Goal: Submit feedback/report problem

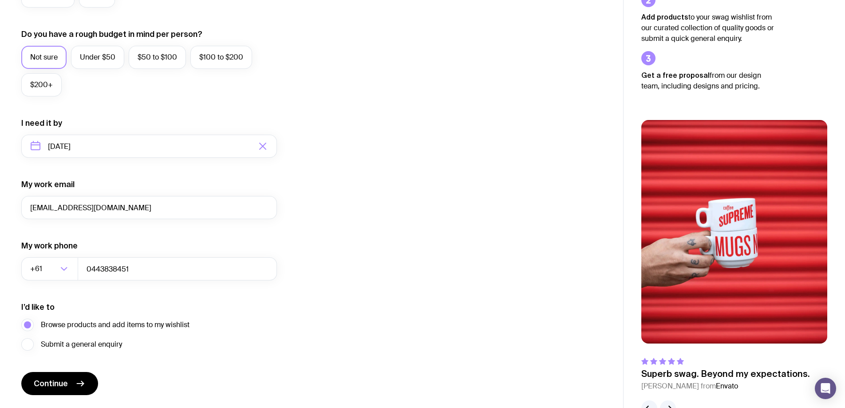
scroll to position [347, 0]
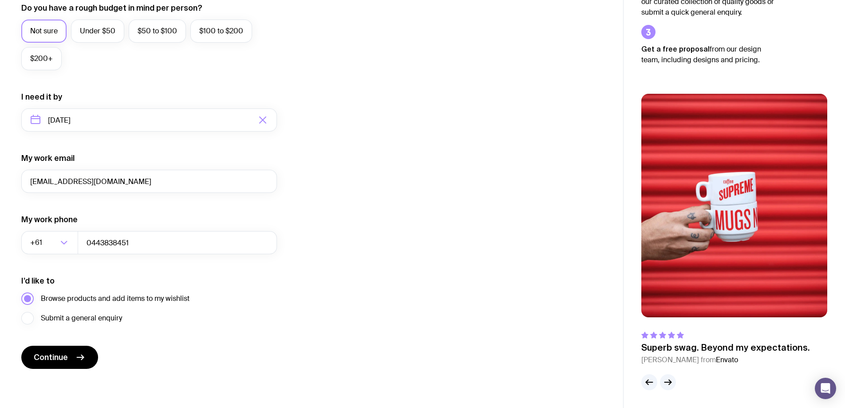
click at [107, 303] on span "Browse products and add items to my wishlist" at bounding box center [115, 298] width 149 height 11
click at [0, 0] on input "Browse products and add items to my wishlist" at bounding box center [0, 0] width 0 height 0
click at [107, 316] on span "Submit a general enquiry" at bounding box center [81, 318] width 81 height 11
click at [0, 0] on input "Submit a general enquiry" at bounding box center [0, 0] width 0 height 0
click at [107, 301] on span "Browse products and add items to my wishlist" at bounding box center [115, 298] width 149 height 11
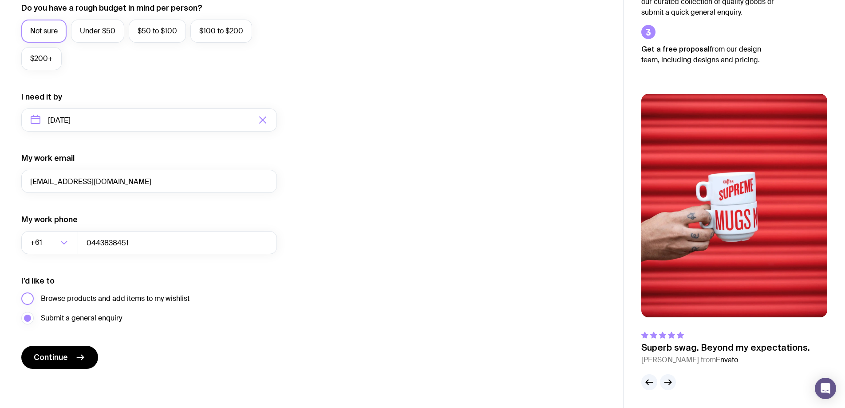
click at [0, 0] on input "Browse products and add items to my wishlist" at bounding box center [0, 0] width 0 height 0
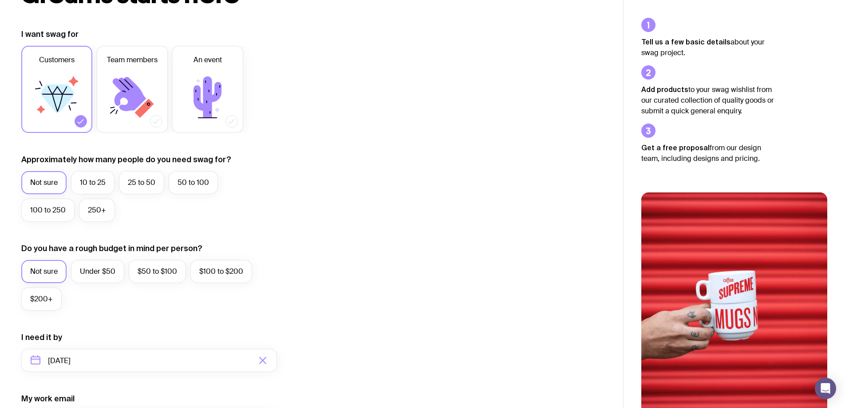
scroll to position [95, 0]
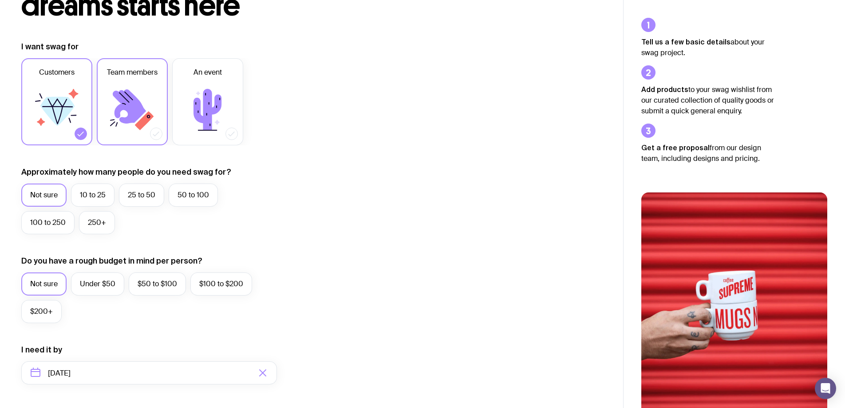
click at [130, 128] on icon at bounding box center [132, 109] width 53 height 53
click at [0, 0] on input "Team members" at bounding box center [0, 0] width 0 height 0
drag, startPoint x: 95, startPoint y: 199, endPoint x: 100, endPoint y: 199, distance: 4.9
click at [95, 199] on label "10 to 25" at bounding box center [93, 194] width 44 height 23
click at [0, 0] on input "10 to 25" at bounding box center [0, 0] width 0 height 0
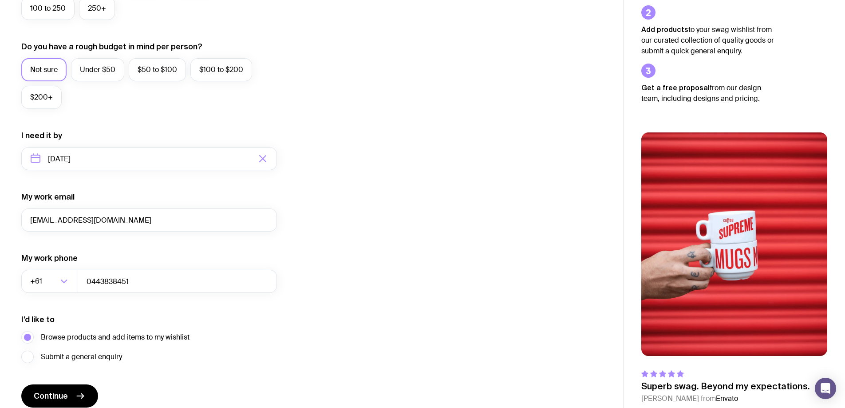
scroll to position [347, 0]
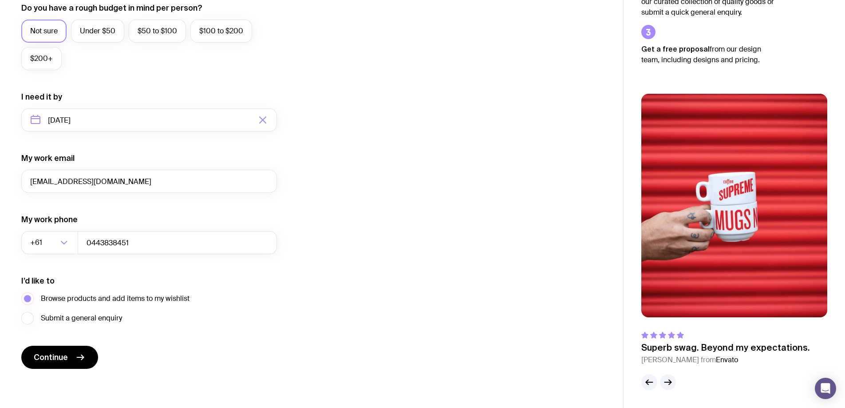
click at [91, 324] on form "I want swag for Customers Team members An event Approximately how many people d…" at bounding box center [149, 79] width 256 height 580
click at [91, 321] on span "Submit a general enquiry" at bounding box center [81, 318] width 81 height 11
click at [0, 0] on input "Submit a general enquiry" at bounding box center [0, 0] width 0 height 0
click at [95, 300] on span "Browse products and add items to my wishlist" at bounding box center [115, 298] width 149 height 11
click at [0, 0] on input "Browse products and add items to my wishlist" at bounding box center [0, 0] width 0 height 0
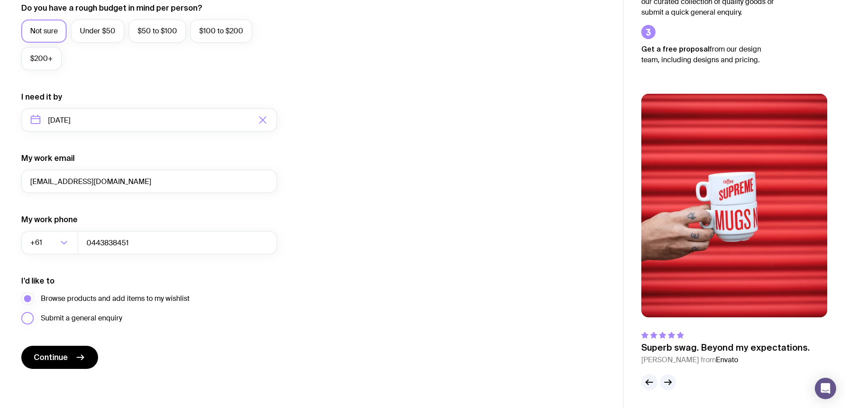
click at [93, 315] on span "Submit a general enquiry" at bounding box center [81, 318] width 81 height 11
click at [0, 0] on input "Submit a general enquiry" at bounding box center [0, 0] width 0 height 0
click at [44, 356] on span "Continue" at bounding box center [51, 357] width 34 height 11
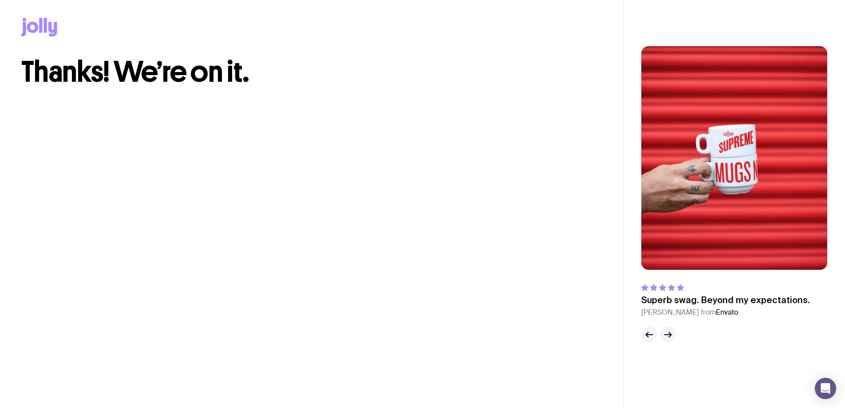
scroll to position [0, 0]
